Goal: Check status: Check status

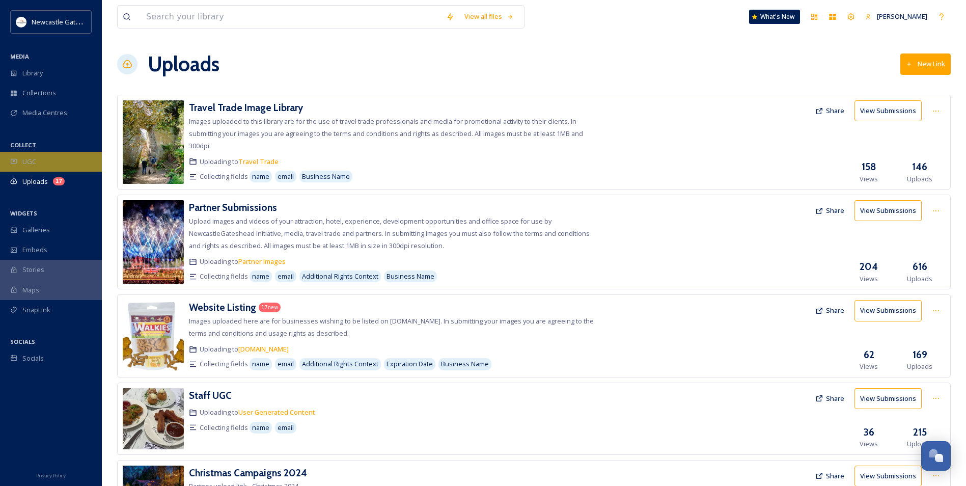
click at [42, 157] on div "UGC" at bounding box center [51, 162] width 102 height 20
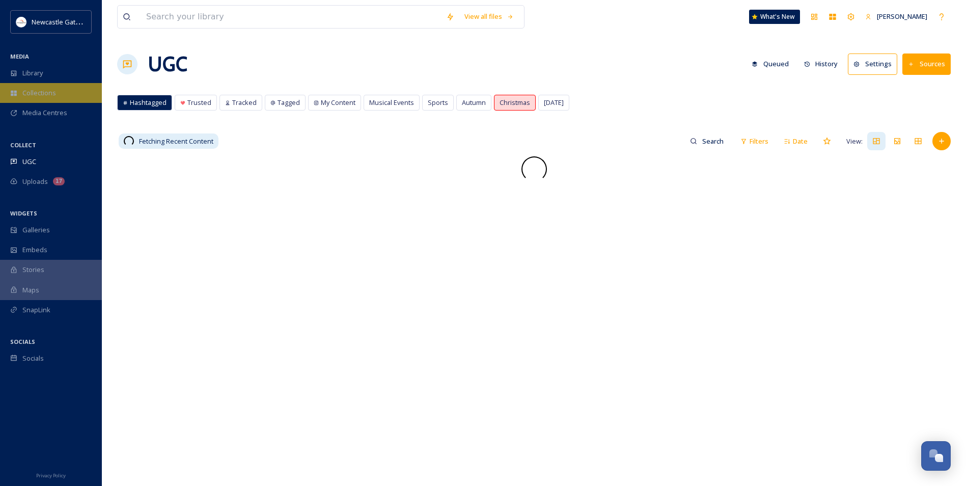
click at [28, 97] on span "Collections" at bounding box center [39, 93] width 34 height 10
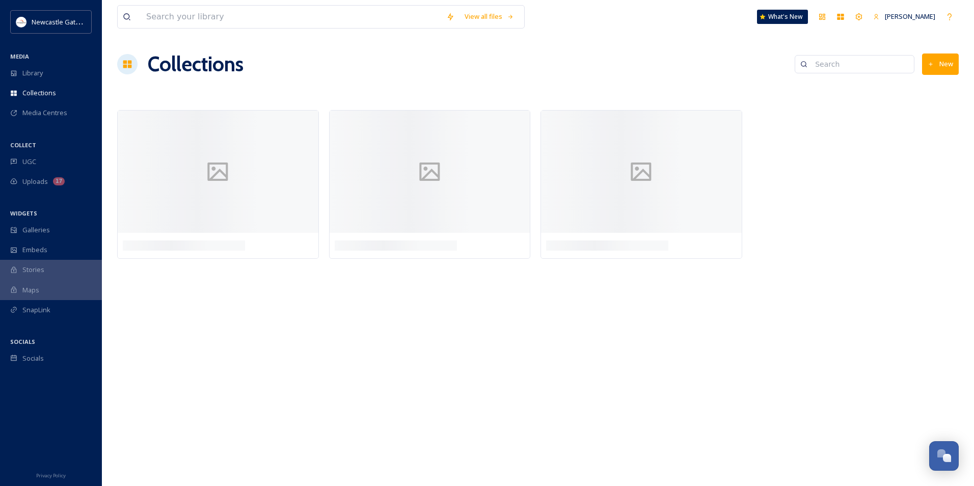
click at [28, 75] on span "Library" at bounding box center [32, 73] width 20 height 10
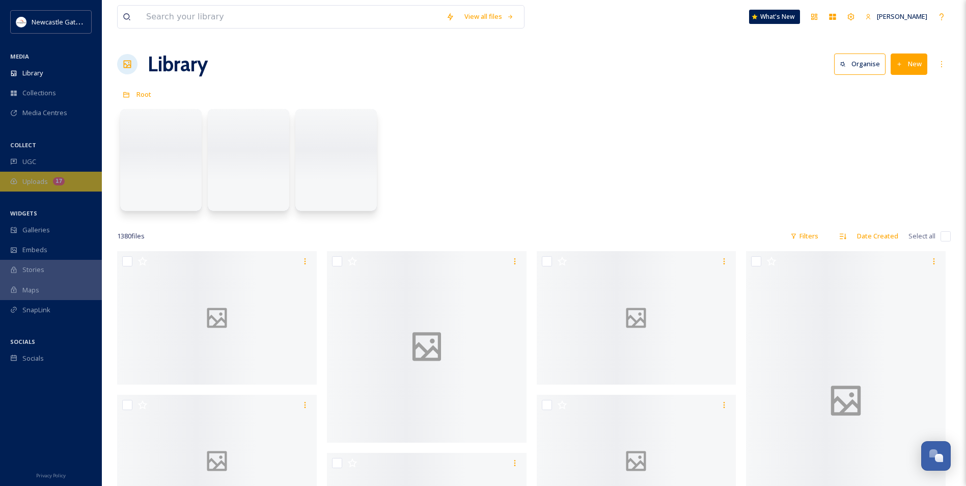
click at [58, 185] on div "17" at bounding box center [59, 181] width 12 height 8
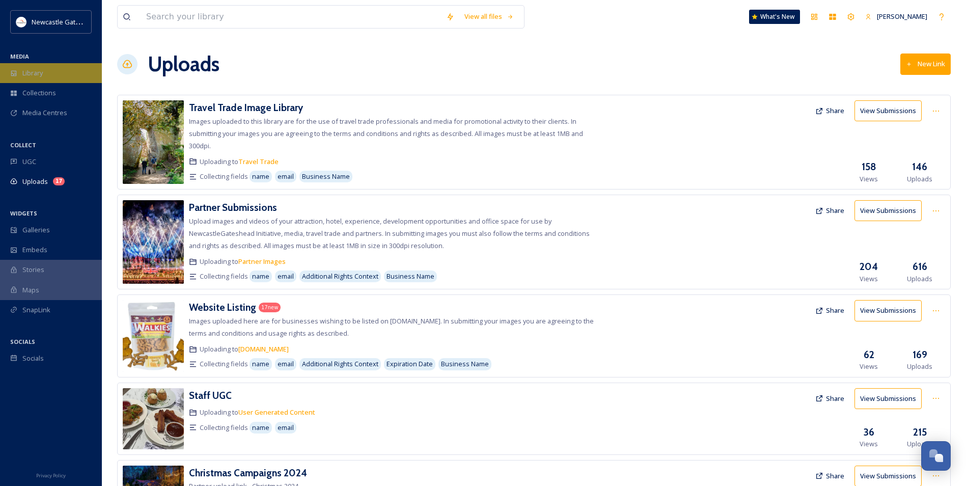
click at [39, 82] on div "Library" at bounding box center [51, 73] width 102 height 20
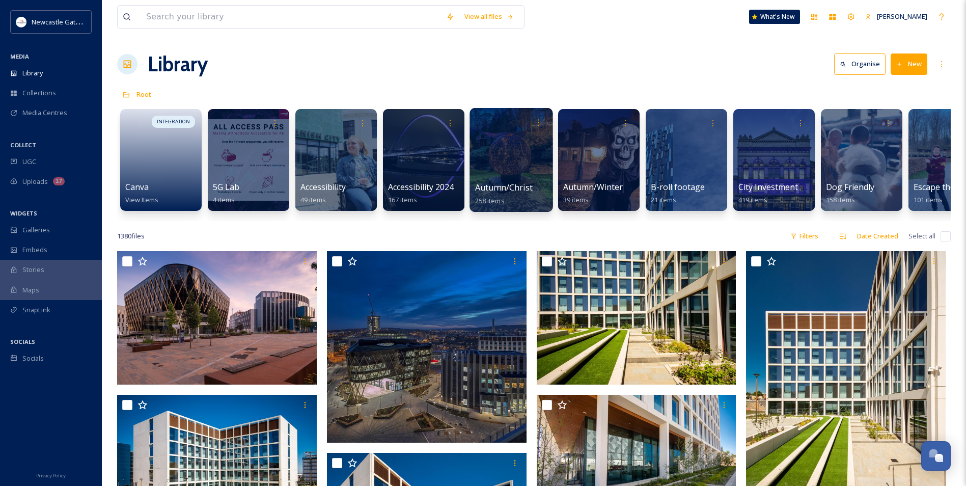
click at [499, 162] on div at bounding box center [511, 160] width 83 height 104
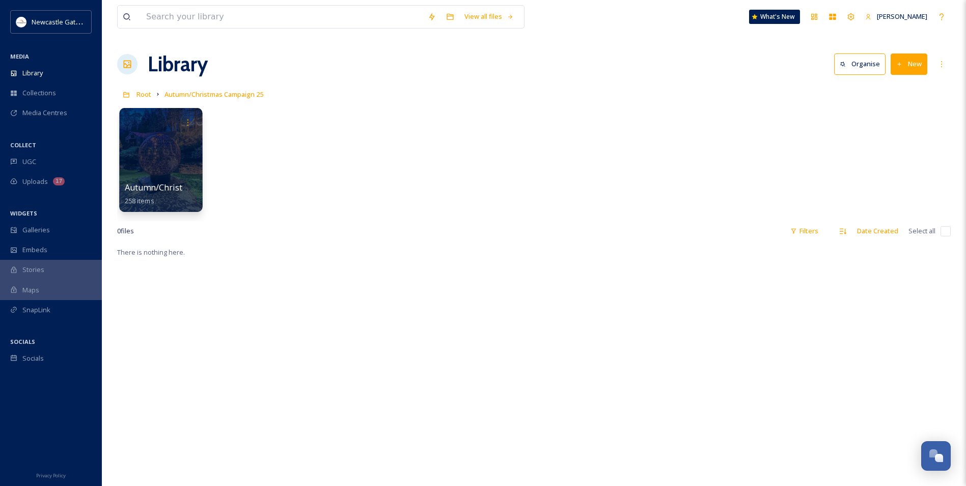
click at [127, 199] on span "258 items" at bounding box center [140, 200] width 30 height 9
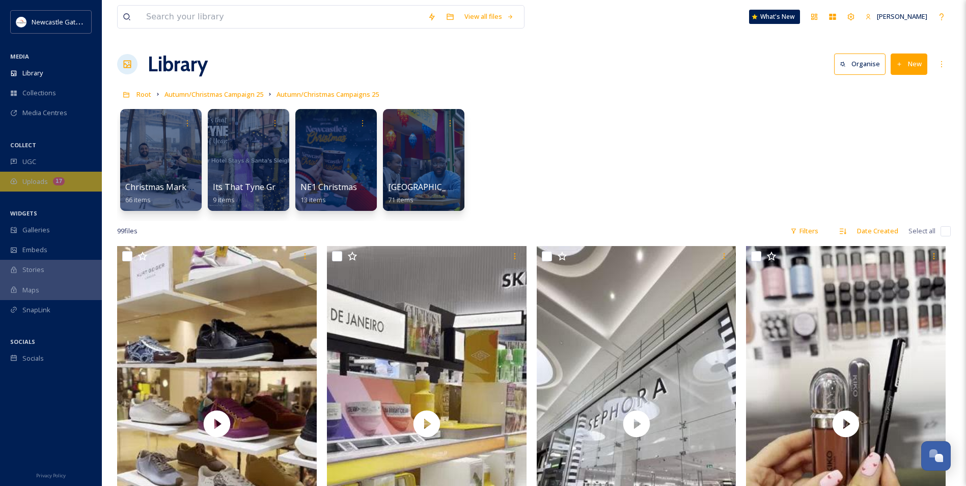
click at [60, 174] on div "Uploads 17" at bounding box center [51, 182] width 102 height 20
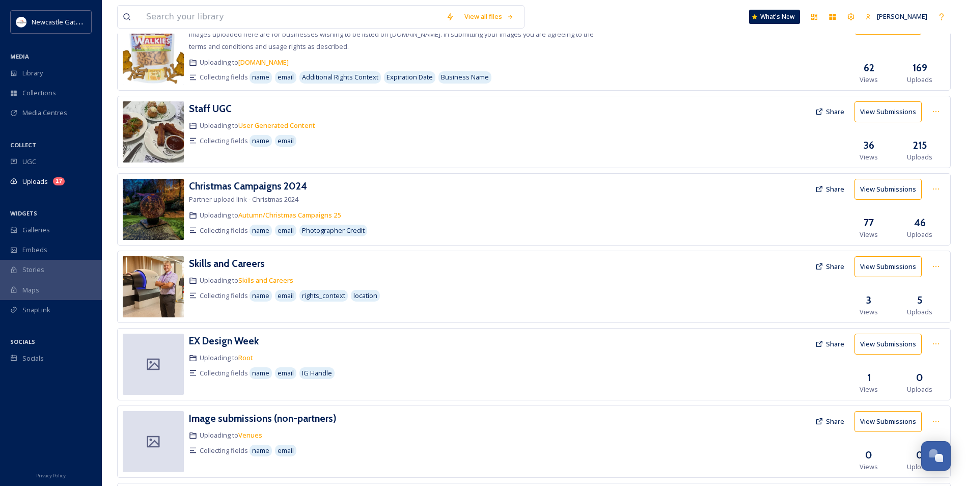
scroll to position [285, 0]
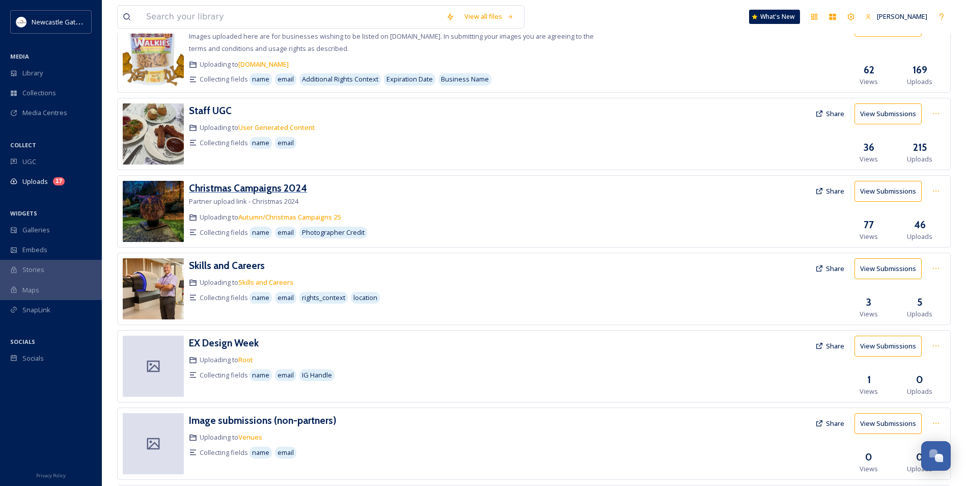
click at [284, 190] on h3 "Christmas Campaigns 2024" at bounding box center [248, 188] width 118 height 12
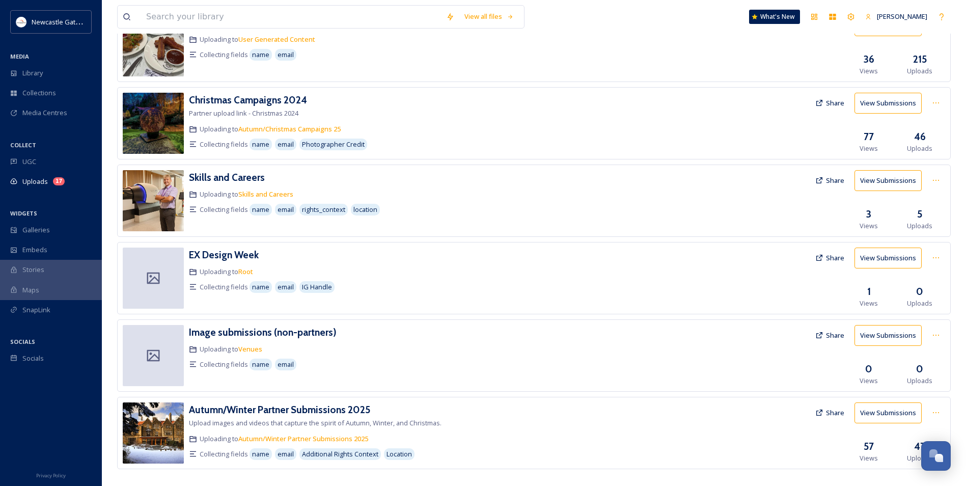
scroll to position [387, 0]
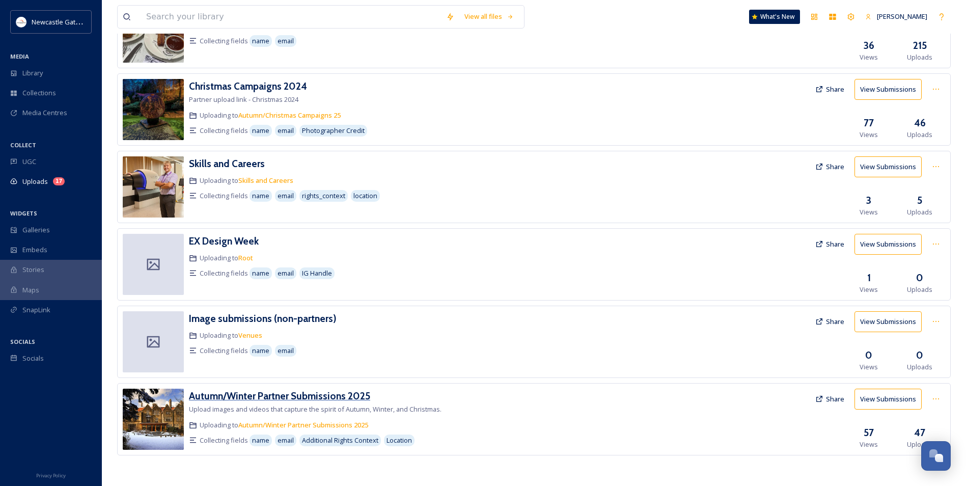
click at [335, 390] on h3 "Autumn/Winter Partner Submissions 2025" at bounding box center [279, 396] width 181 height 12
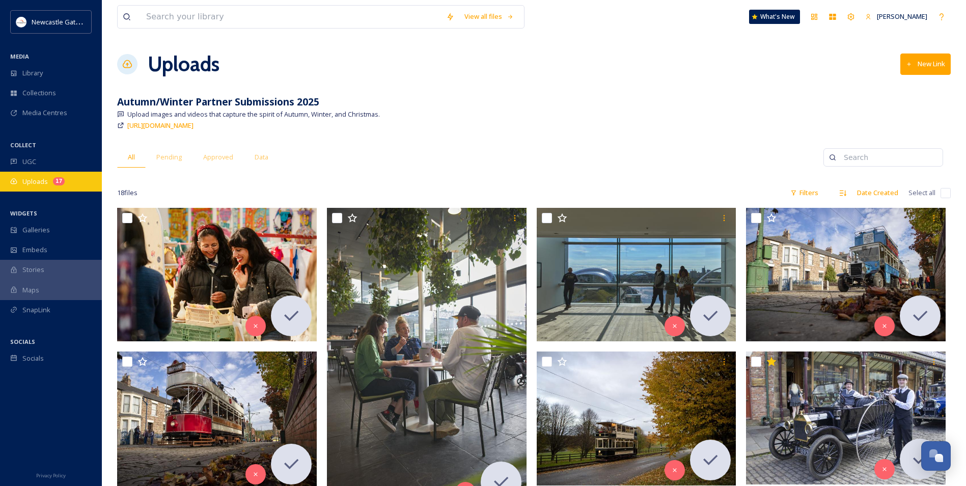
click at [46, 178] on span "Uploads" at bounding box center [34, 182] width 25 height 10
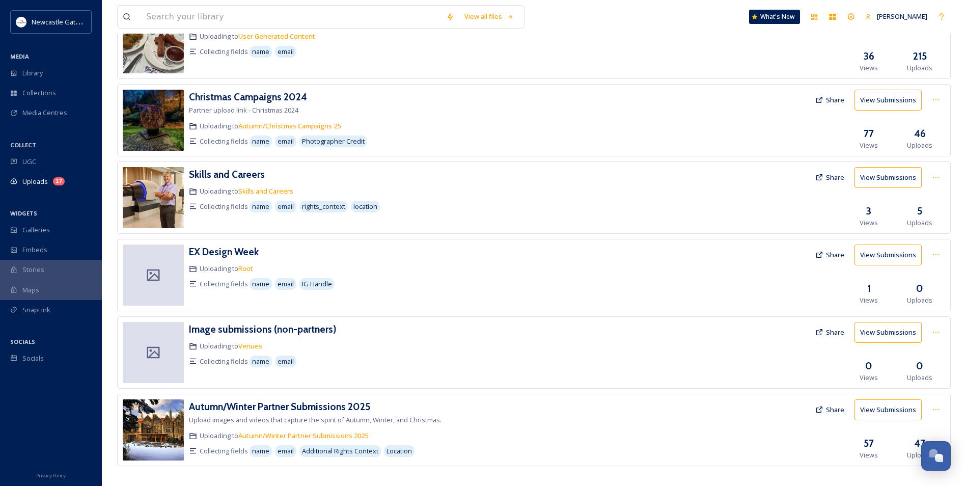
scroll to position [387, 0]
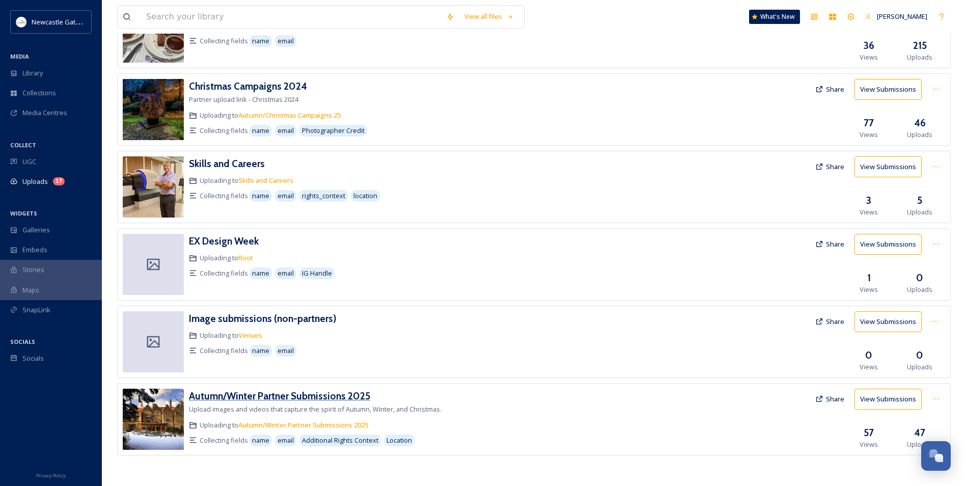
click at [319, 397] on h3 "Autumn/Winter Partner Submissions 2025" at bounding box center [279, 396] width 181 height 12
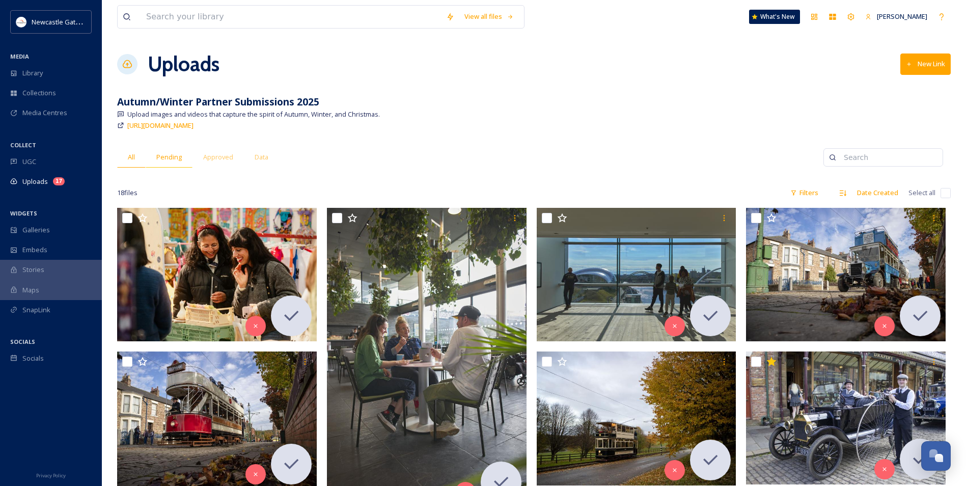
click at [176, 158] on span "Pending" at bounding box center [168, 157] width 25 height 10
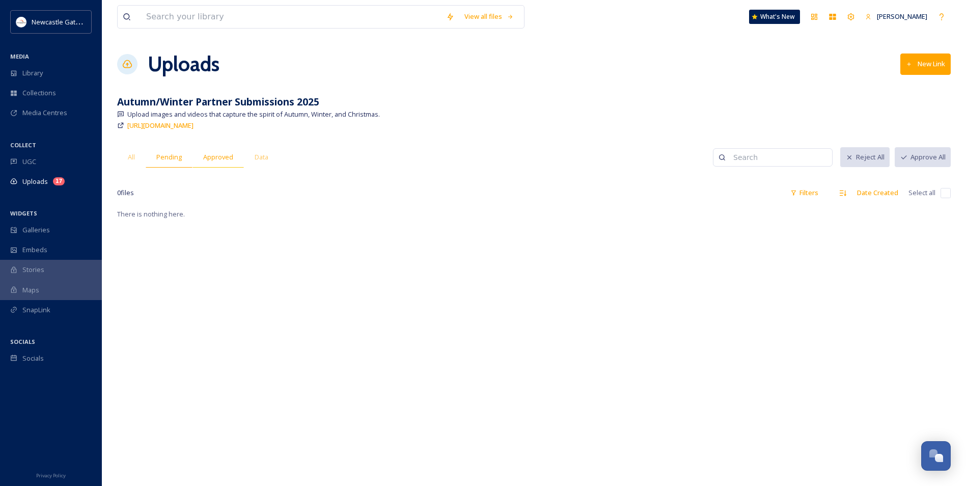
click at [216, 158] on span "Approved" at bounding box center [218, 157] width 30 height 10
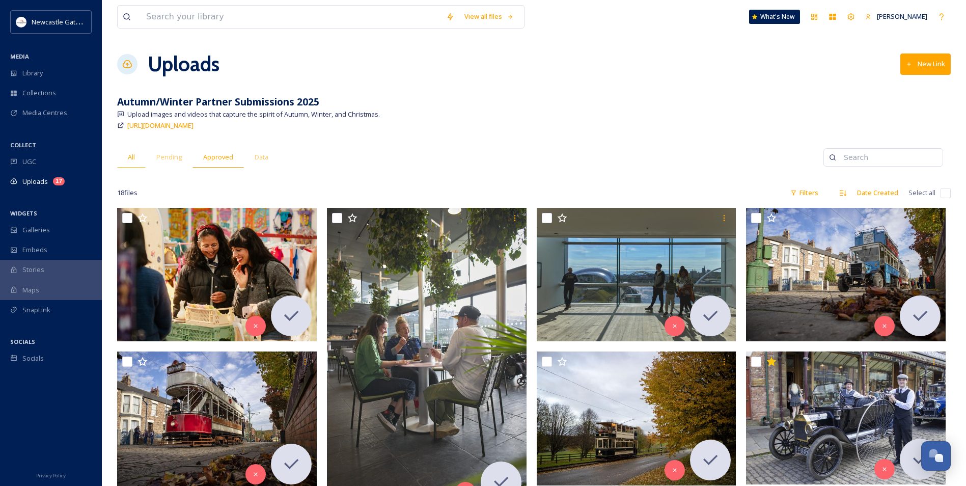
click at [142, 158] on div "All" at bounding box center [131, 157] width 29 height 21
click at [52, 184] on div "Uploads 17" at bounding box center [51, 182] width 102 height 20
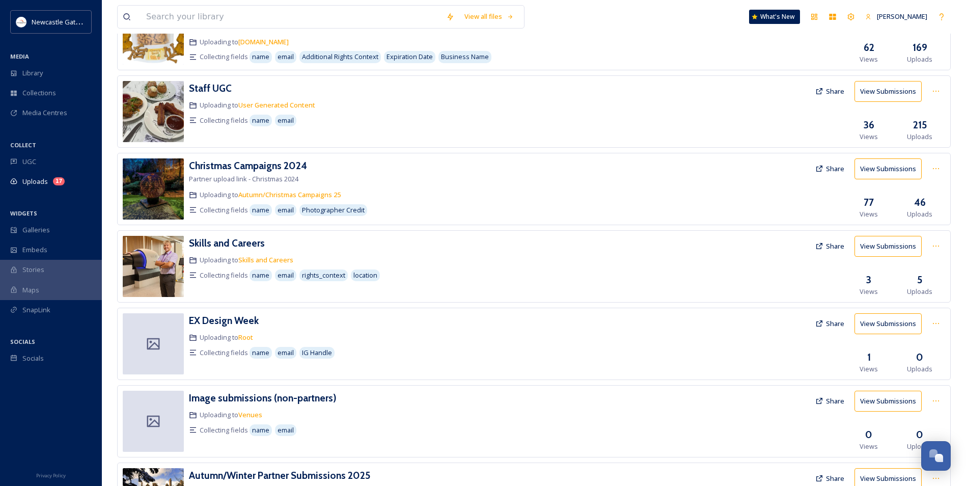
scroll to position [387, 0]
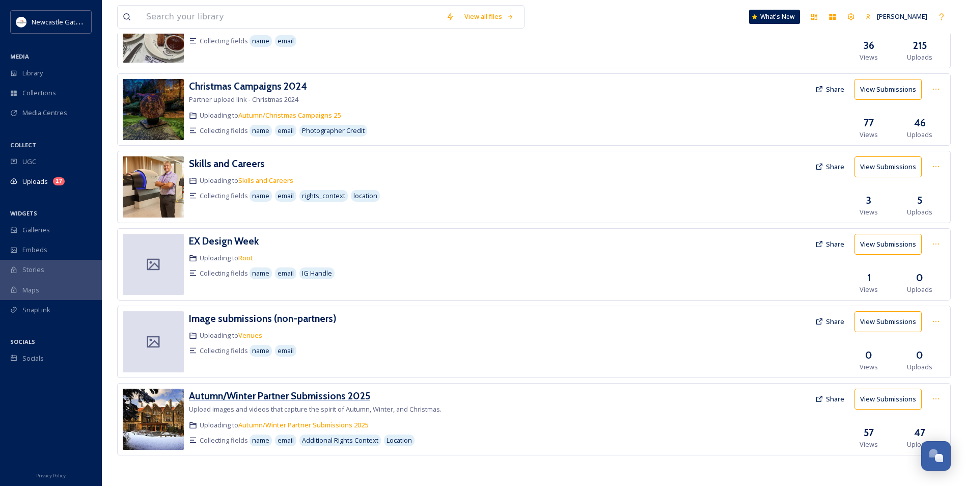
click at [318, 399] on h3 "Autumn/Winter Partner Submissions 2025" at bounding box center [279, 396] width 181 height 12
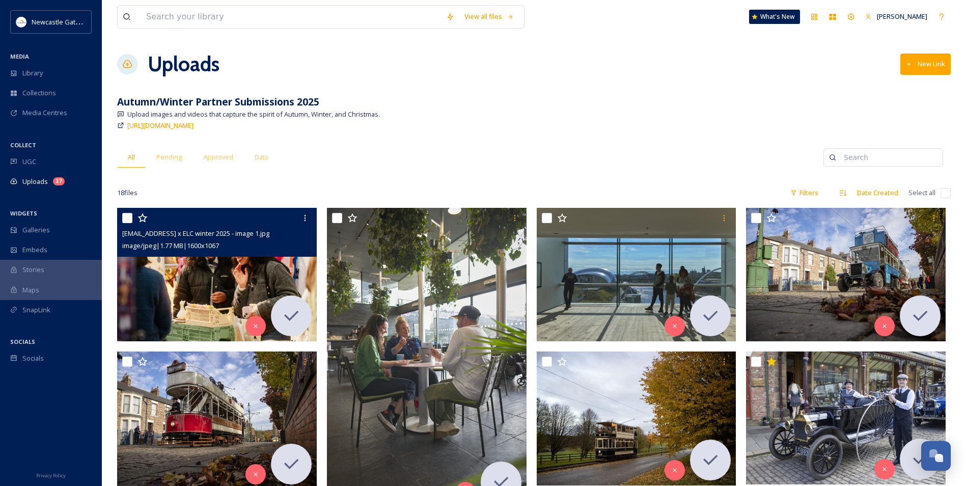
click at [189, 260] on img at bounding box center [217, 274] width 200 height 133
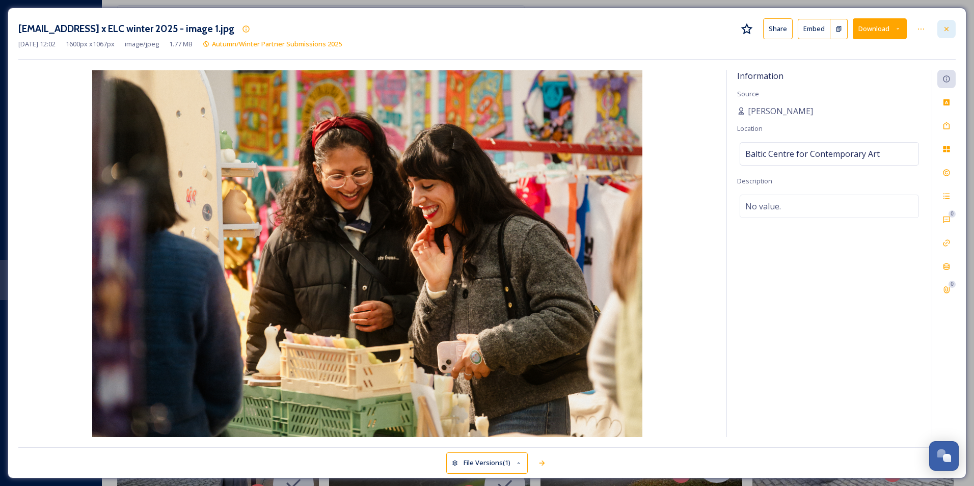
click at [944, 33] on icon at bounding box center [947, 29] width 8 height 8
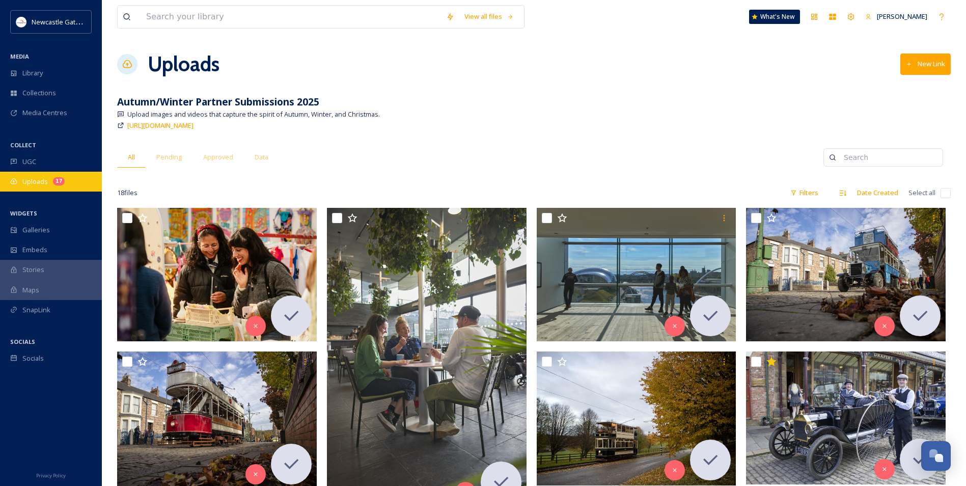
click at [44, 176] on div "Uploads 17" at bounding box center [51, 182] width 102 height 20
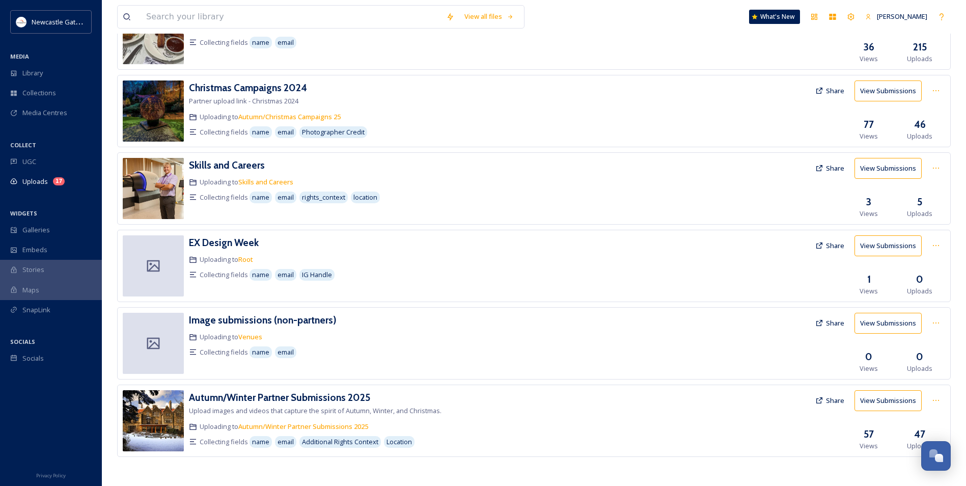
scroll to position [387, 0]
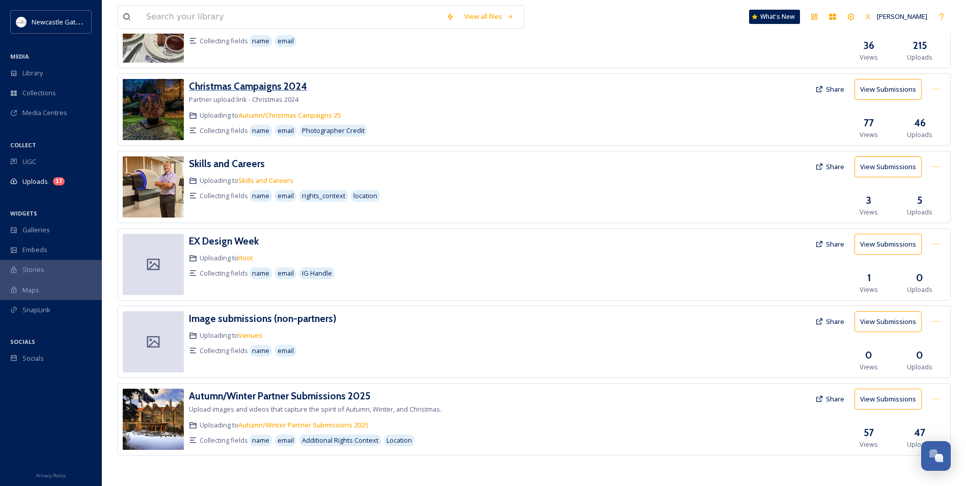
click at [287, 83] on h3 "Christmas Campaigns 2024" at bounding box center [248, 86] width 118 height 12
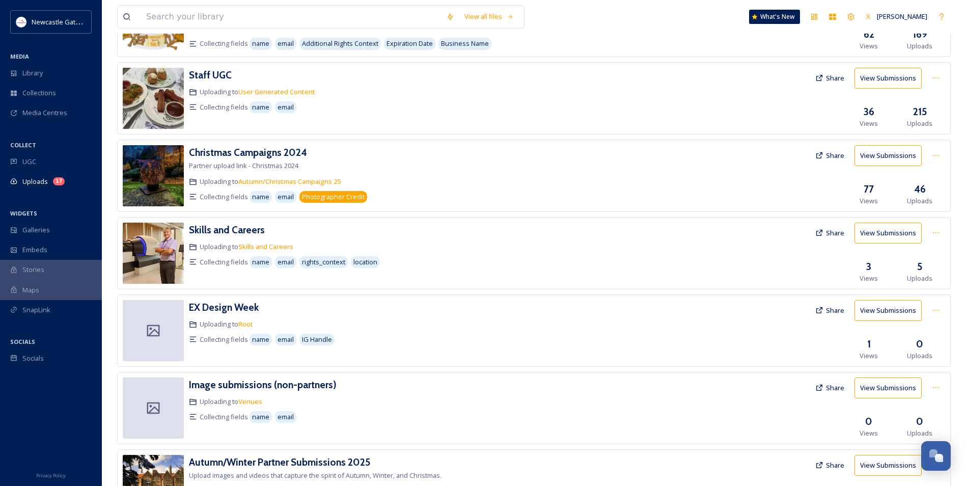
scroll to position [387, 0]
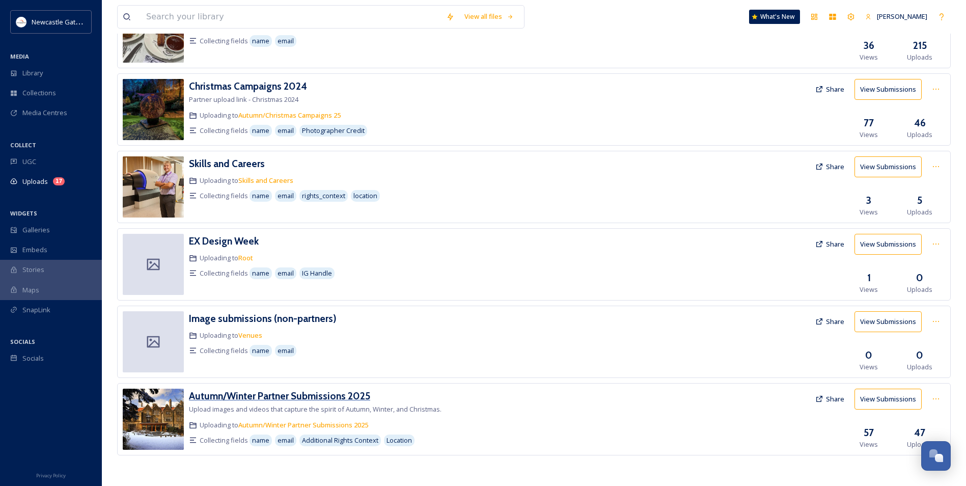
click at [332, 394] on h3 "Autumn/Winter Partner Submissions 2025" at bounding box center [279, 396] width 181 height 12
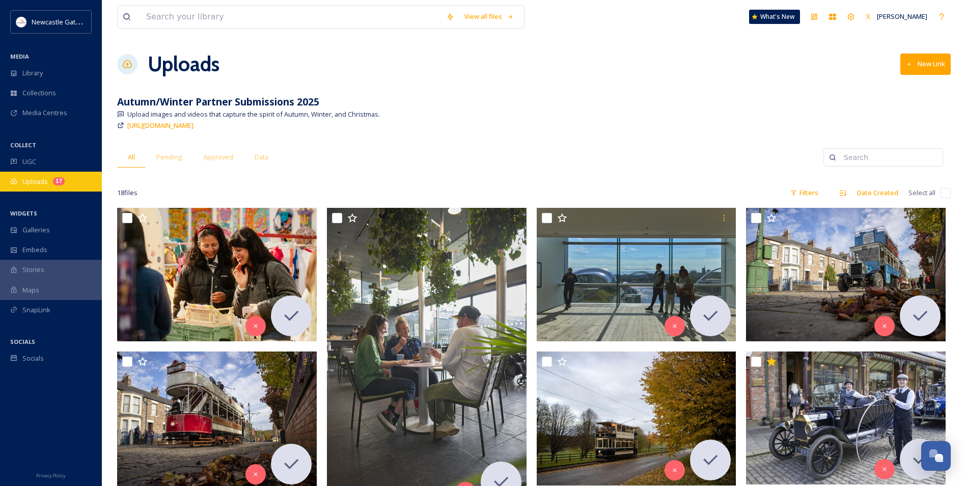
click at [52, 185] on div "Uploads 17" at bounding box center [51, 182] width 102 height 20
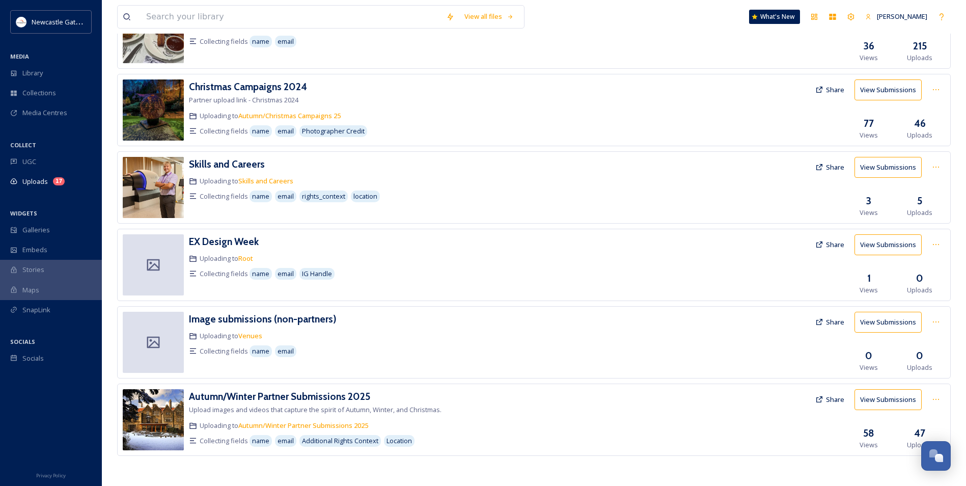
scroll to position [387, 0]
click at [157, 396] on img at bounding box center [153, 419] width 61 height 61
click at [213, 396] on h3 "Autumn/Winter Partner Submissions 2025" at bounding box center [279, 396] width 181 height 12
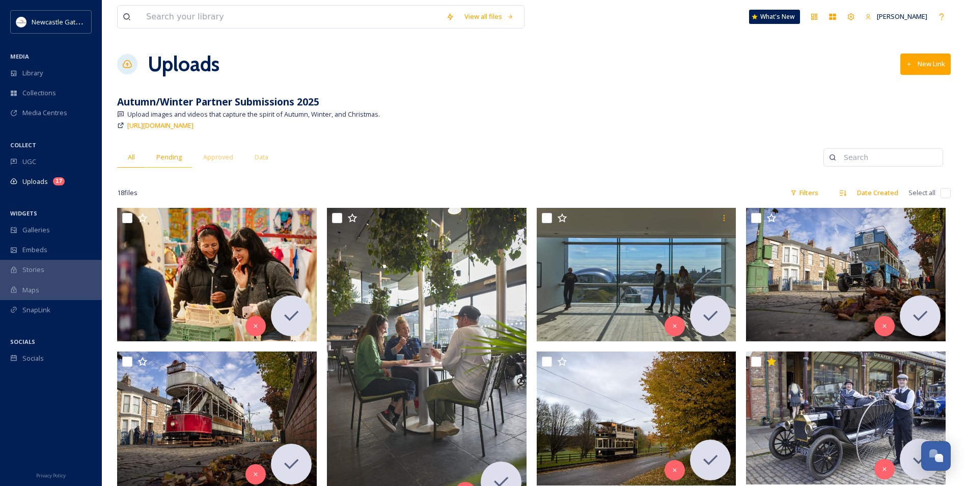
click at [171, 160] on span "Pending" at bounding box center [168, 157] width 25 height 10
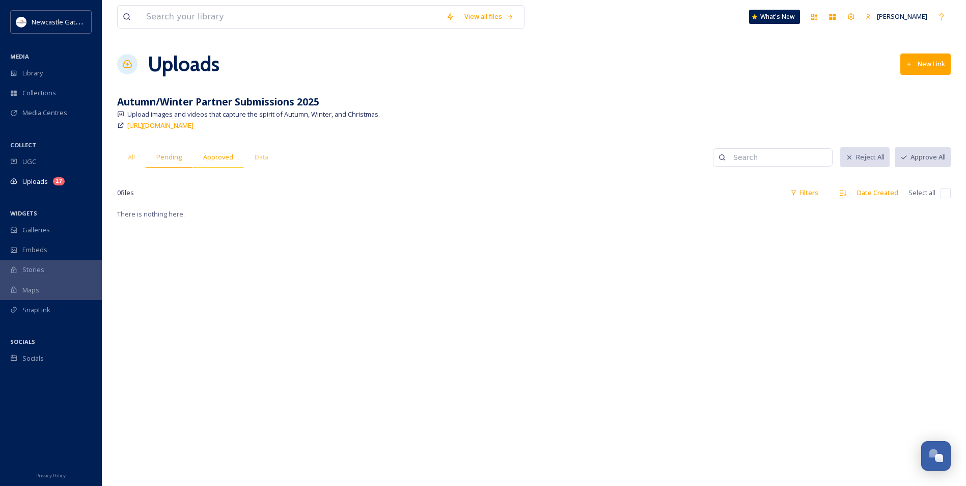
click at [212, 160] on span "Approved" at bounding box center [218, 157] width 30 height 10
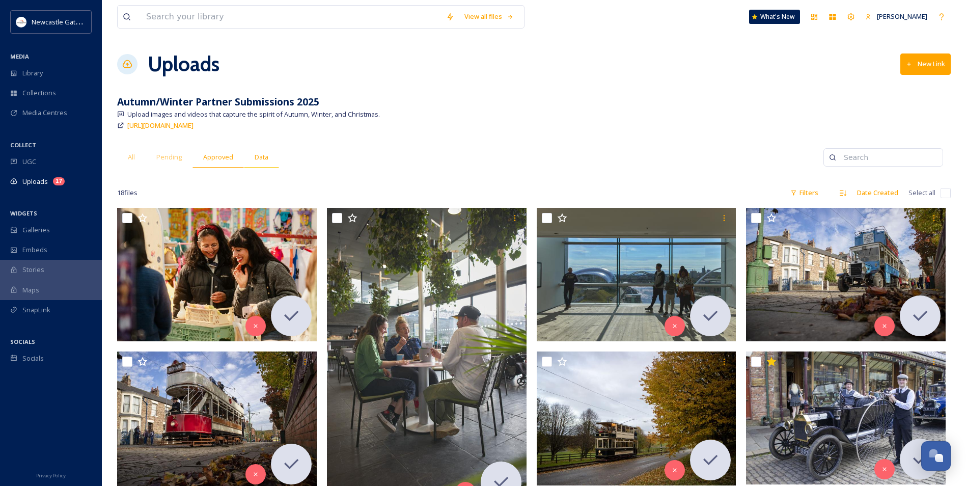
click at [269, 160] on div "Data" at bounding box center [261, 157] width 35 height 21
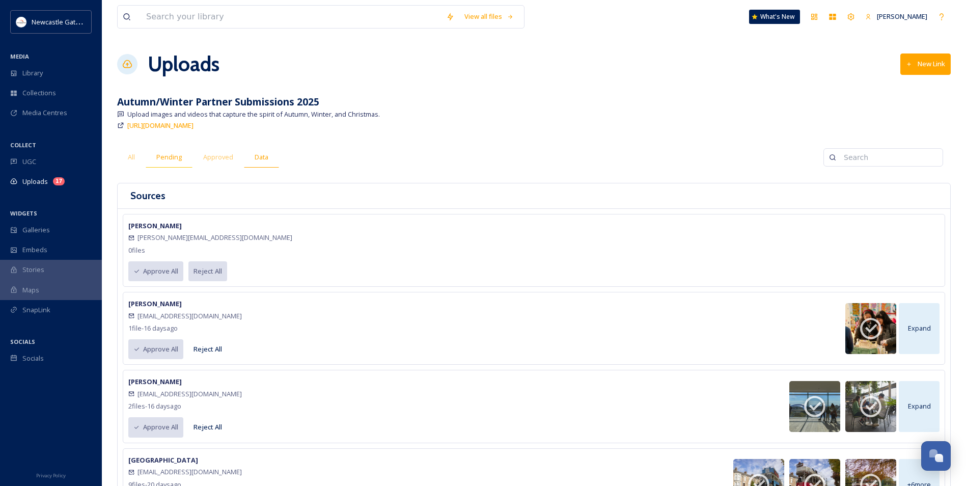
click at [171, 158] on span "Pending" at bounding box center [168, 157] width 25 height 10
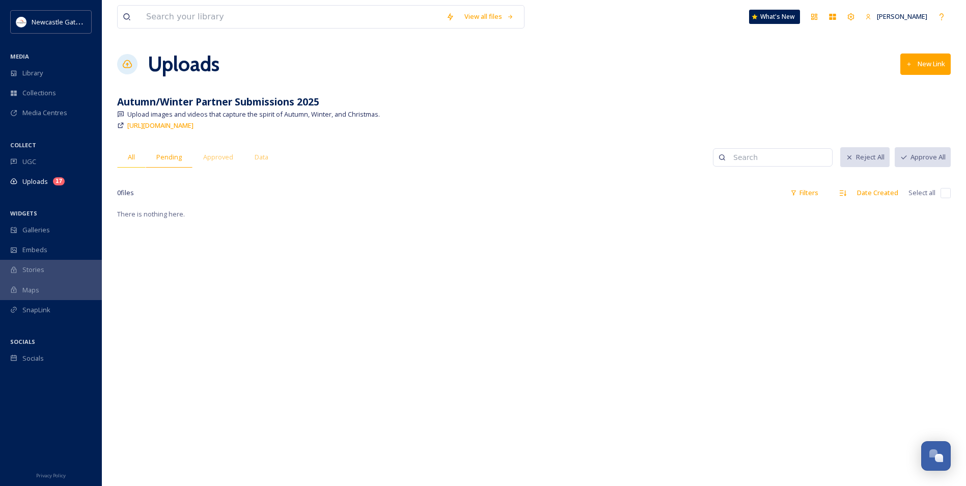
click at [129, 159] on span "All" at bounding box center [131, 157] width 7 height 10
